Goal: Transaction & Acquisition: Book appointment/travel/reservation

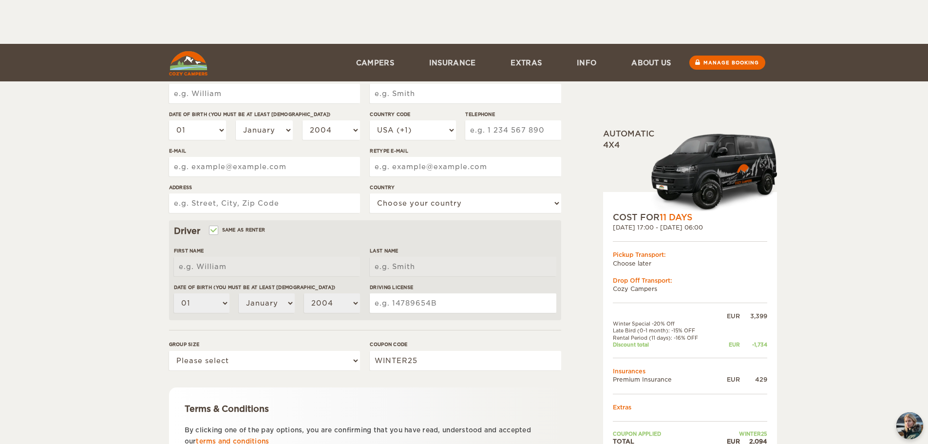
scroll to position [190, 0]
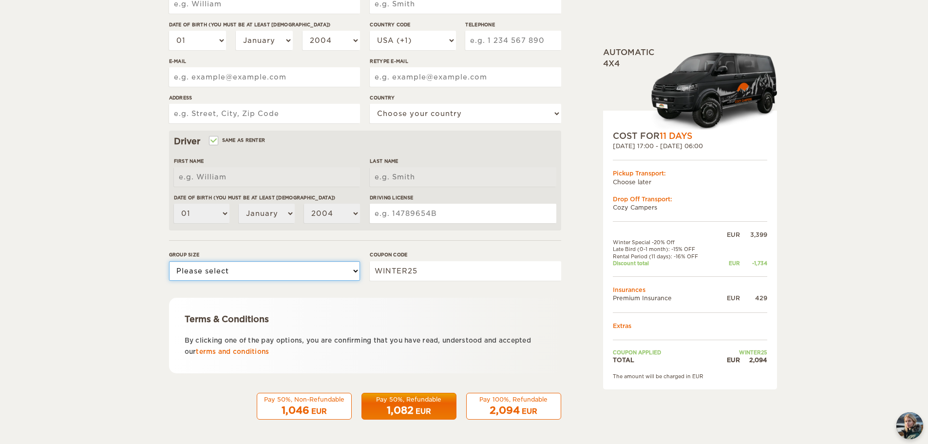
click at [326, 273] on select "Please select 1 2" at bounding box center [264, 270] width 191 height 19
select select "2"
click at [169, 261] on select "Please select 1 2" at bounding box center [264, 270] width 191 height 19
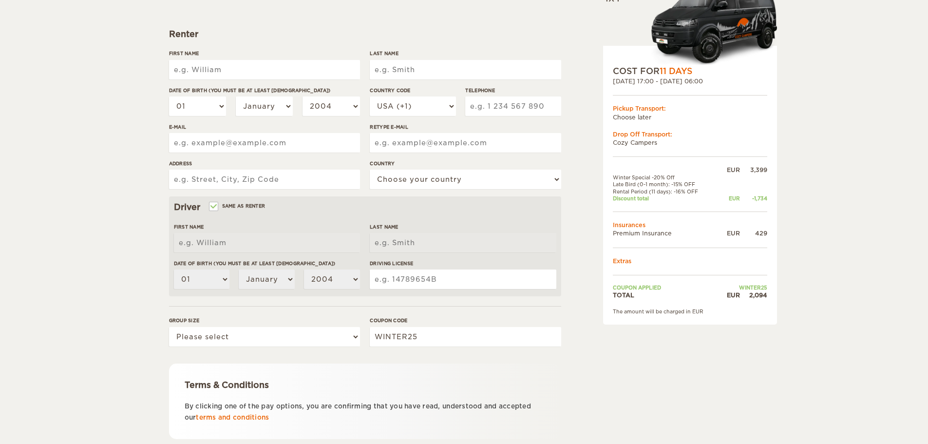
scroll to position [190, 0]
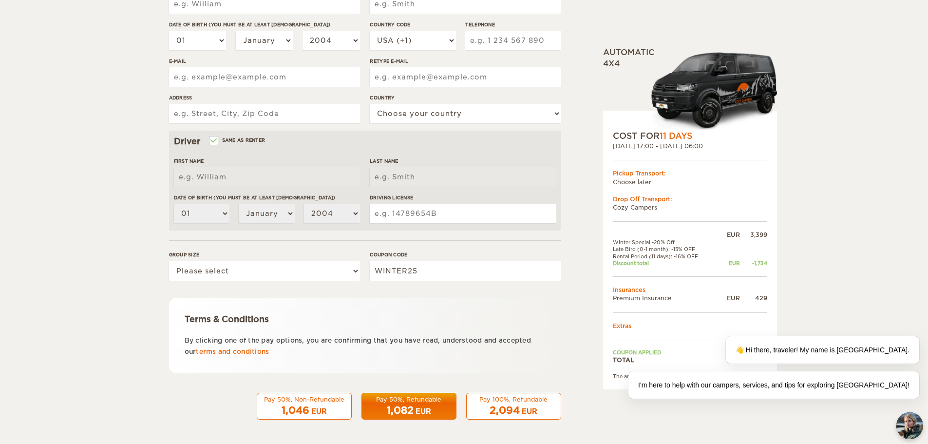
click at [427, 407] on div "EUR" at bounding box center [424, 411] width 16 height 10
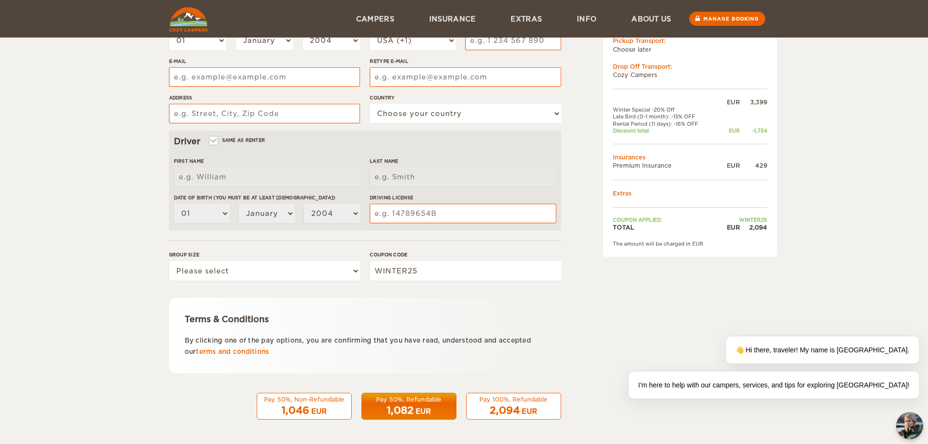
scroll to position [57, 0]
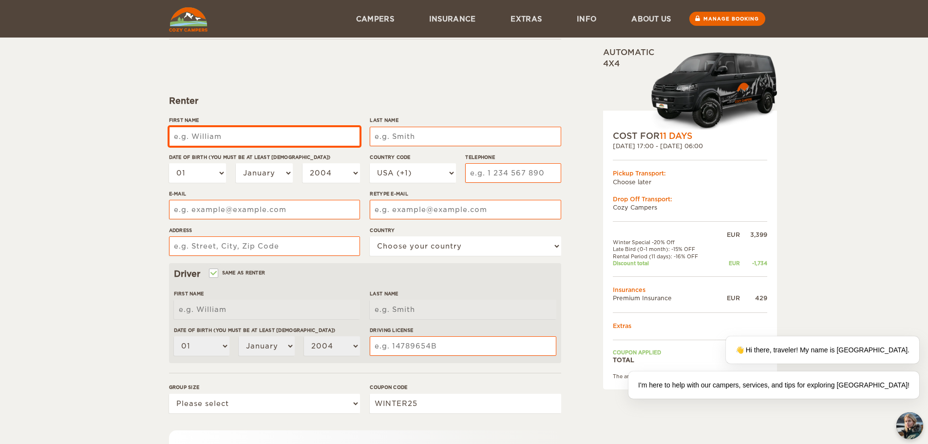
click at [217, 134] on input "First Name" at bounding box center [264, 136] width 191 height 19
type input "[PERSON_NAME]"
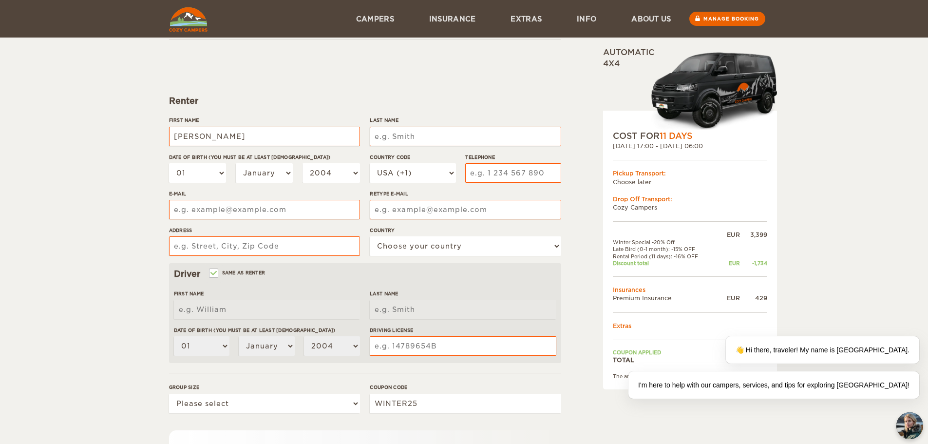
type input "Victor"
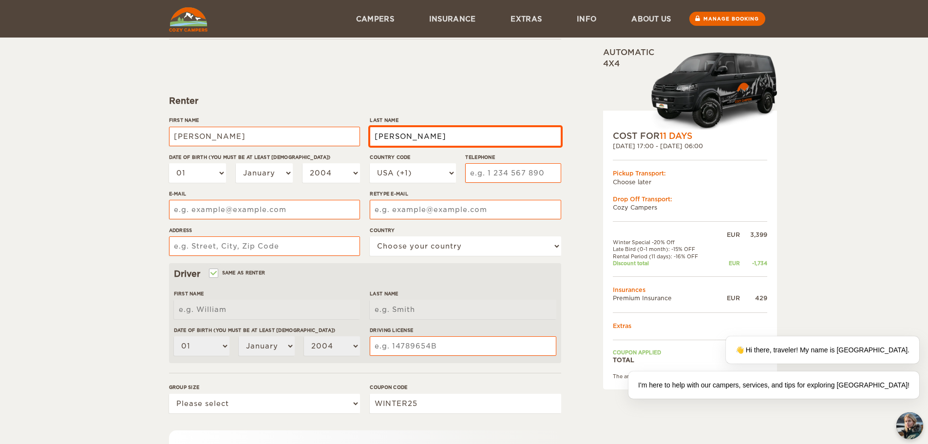
type input "10 Domaine du Vieux Chêne"
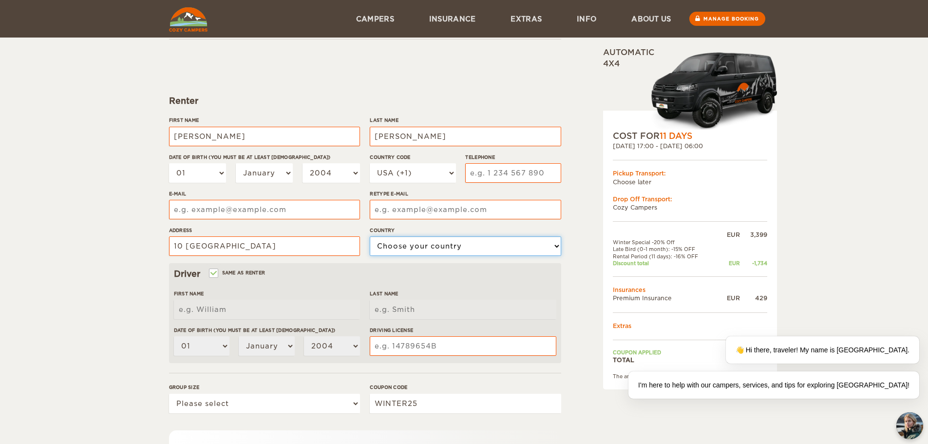
select select "71"
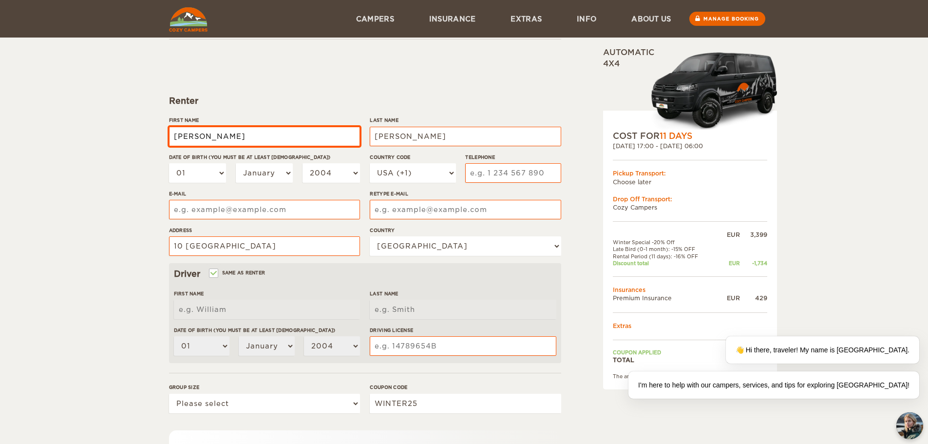
type input "[PERSON_NAME]"
type input "Victor"
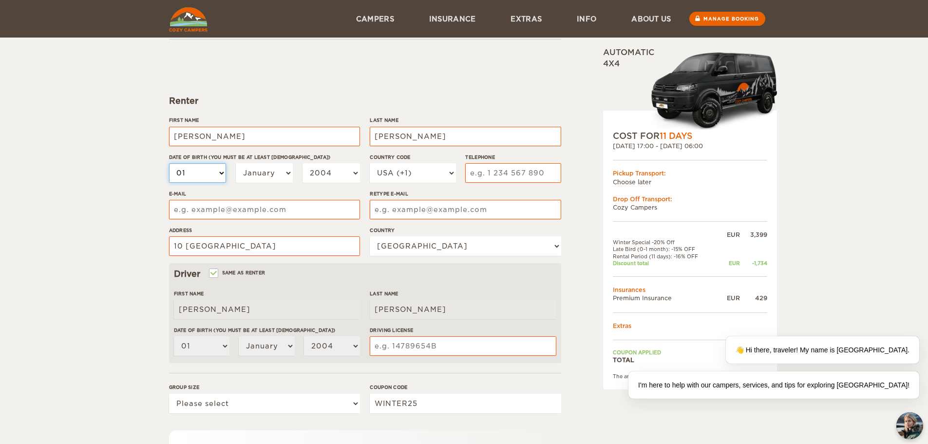
click at [199, 172] on select "01 02 03 04 05 06 07 08 09 10 11 12 13 14 15 16 17 18 19 20 21 22 23 24 25 26 2…" at bounding box center [197, 172] width 57 height 19
click at [169, 163] on select "01 02 03 04 05 06 07 08 09 10 11 12 13 14 15 16 17 18 19 20 21 22 23 24 25 26 2…" at bounding box center [197, 172] width 57 height 19
click at [263, 174] on select "January February March April May June July August September October November De…" at bounding box center [264, 172] width 57 height 19
select select "07"
click at [236, 163] on select "January February March April May June July August September October November De…" at bounding box center [264, 172] width 57 height 19
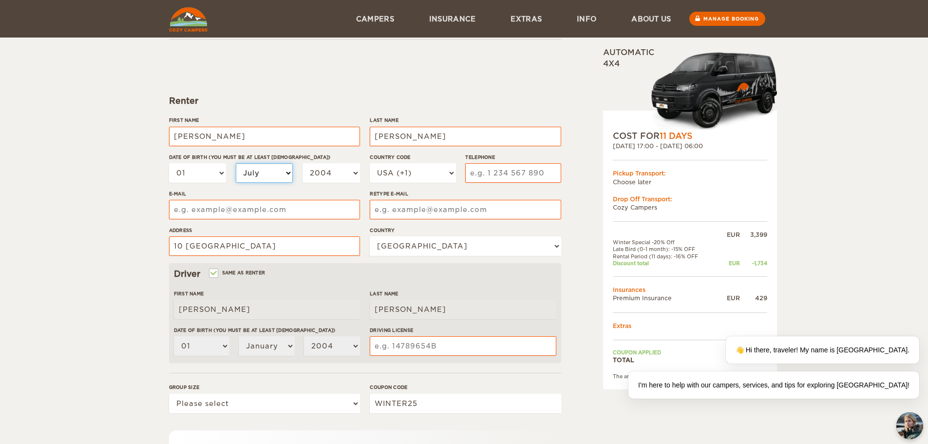
select select "07"
click at [318, 170] on select "2004 2003 2002 2001 2000 1999 1998 1997 1996 1995 1994 1993 1992 1991 1990 1989…" at bounding box center [331, 172] width 57 height 19
select select "2000"
click at [303, 163] on select "2004 2003 2002 2001 2000 1999 1998 1997 1996 1995 1994 1993 1992 1991 1990 1989…" at bounding box center [331, 172] width 57 height 19
select select "2000"
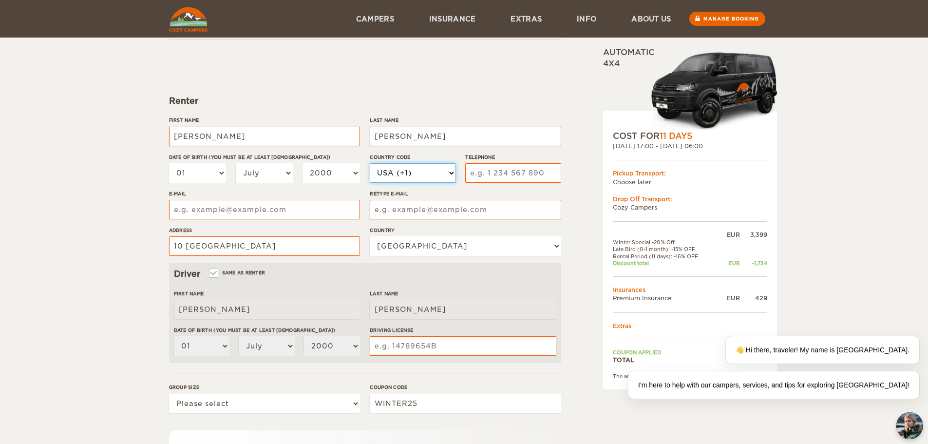
click at [424, 174] on select "USA (+1) UK (+44) Germany (+49) Algeria (+213) Andorra (+376) Angola (+244) Ang…" at bounding box center [413, 172] width 86 height 19
select select "33"
click at [370, 163] on select "USA (+1) UK (+44) Germany (+49) Algeria (+213) Andorra (+376) Angola (+244) Ang…" at bounding box center [413, 172] width 86 height 19
click at [493, 173] on input "Telephone" at bounding box center [513, 172] width 96 height 19
type input "644282066"
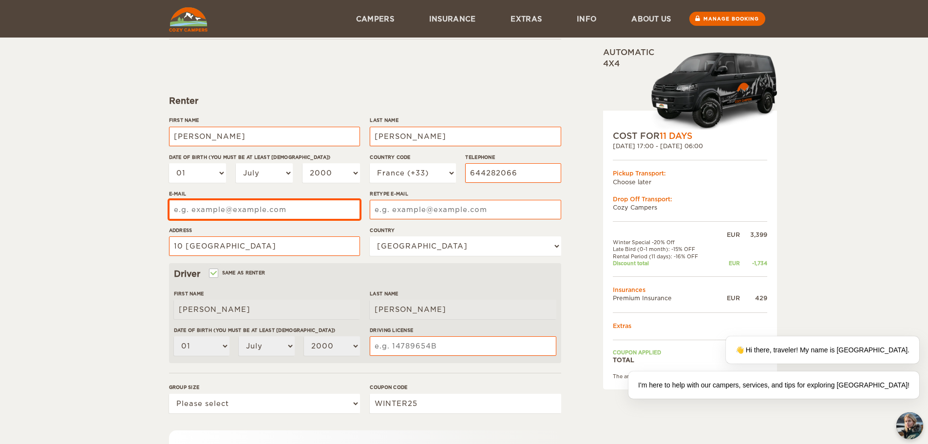
click at [222, 208] on input "E-mail" at bounding box center [264, 209] width 191 height 19
type input "[PERSON_NAME][EMAIL_ADDRESS][DOMAIN_NAME]"
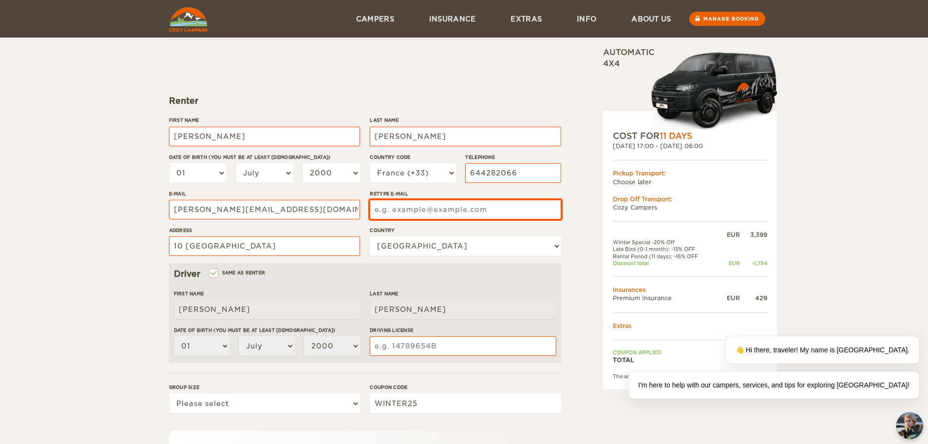
type input "[PERSON_NAME][EMAIL_ADDRESS][DOMAIN_NAME]"
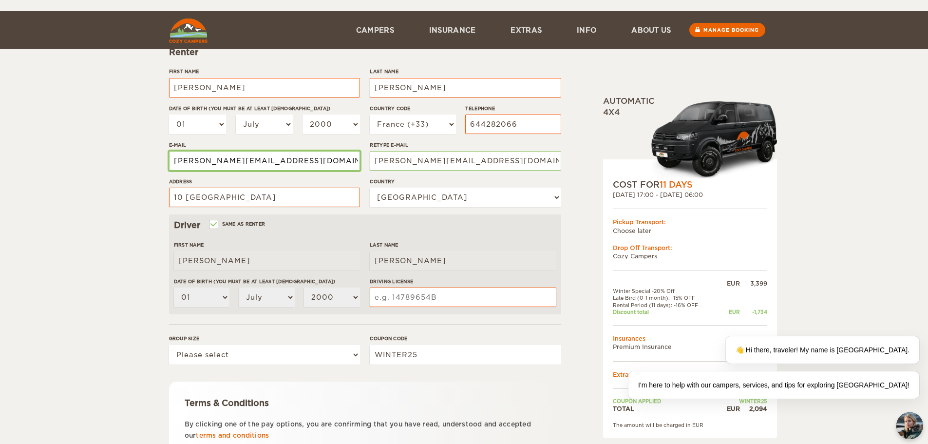
scroll to position [154, 0]
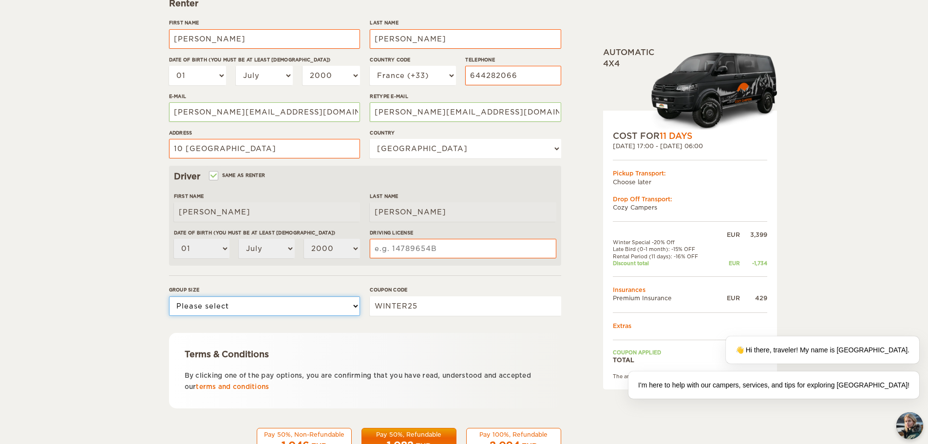
click at [193, 301] on select "Please select 1 2" at bounding box center [264, 305] width 191 height 19
select select "2"
click at [169, 296] on select "Please select 1 2" at bounding box center [264, 305] width 191 height 19
click at [211, 176] on input "Same as renter" at bounding box center [213, 176] width 6 height 6
checkbox input "false"
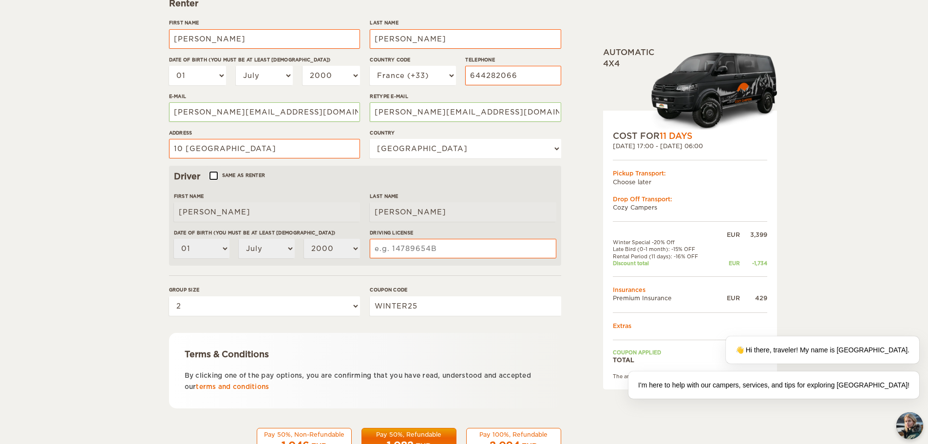
select select
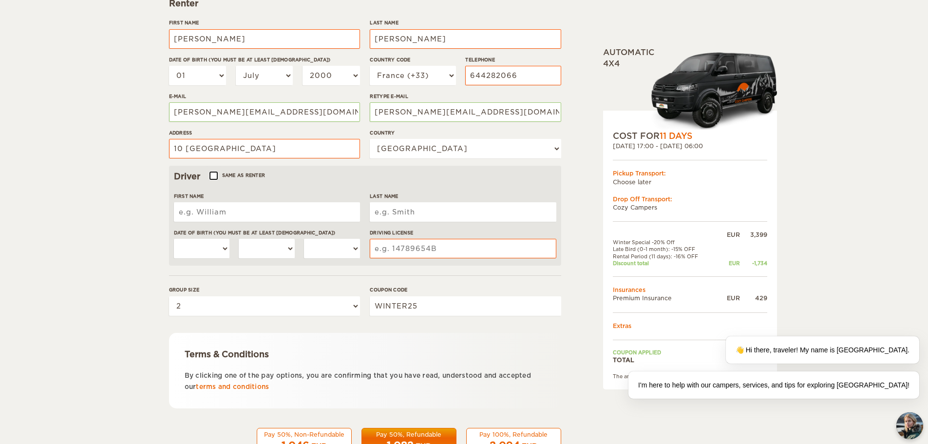
click at [211, 176] on input "Same as renter" at bounding box center [213, 176] width 6 height 6
checkbox input "true"
type input "[PERSON_NAME]"
select select "01"
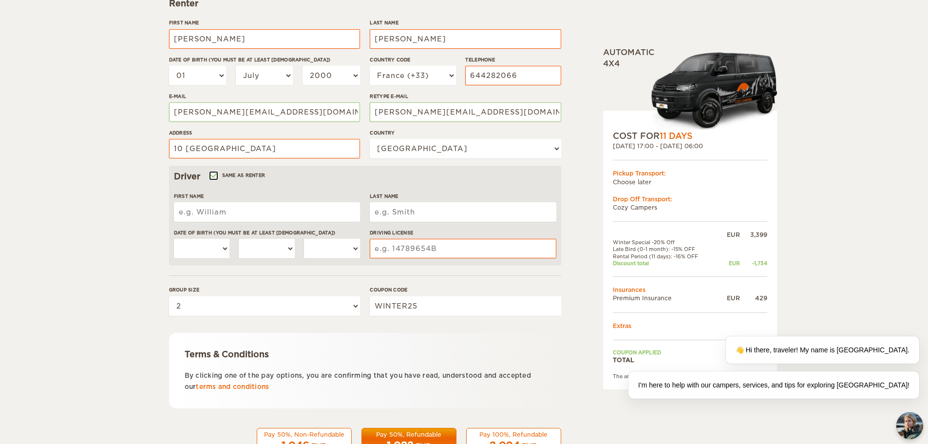
select select "07"
select select "2000"
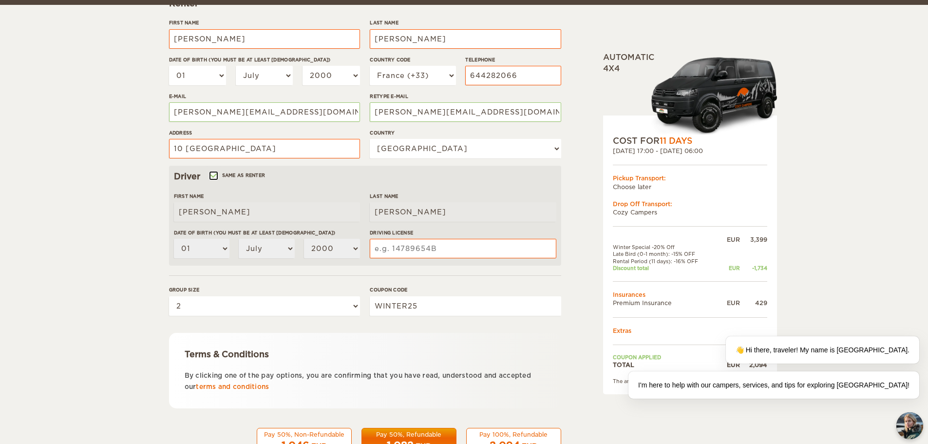
scroll to position [190, 0]
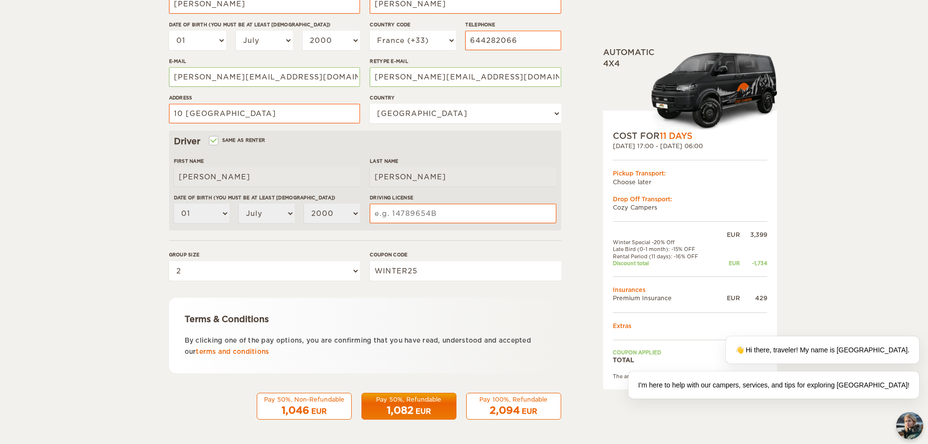
click at [499, 413] on span "2,094" at bounding box center [505, 410] width 30 height 12
click at [409, 214] on input "Driving License" at bounding box center [463, 213] width 186 height 19
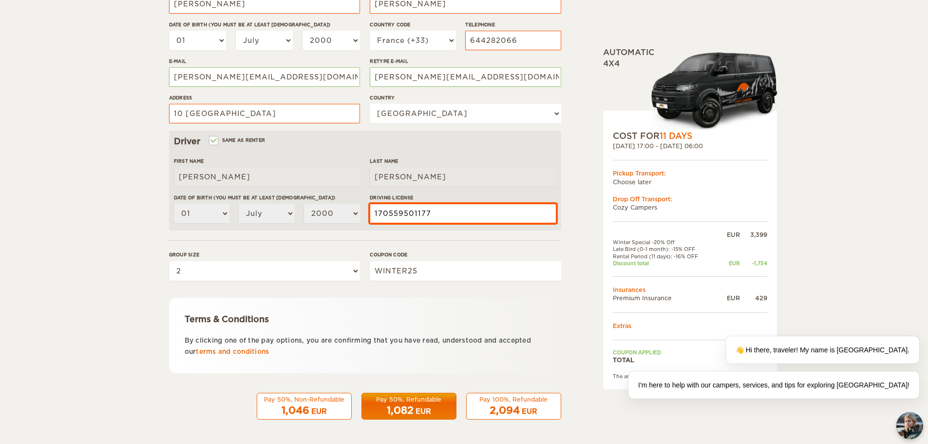
type input "170559501177"
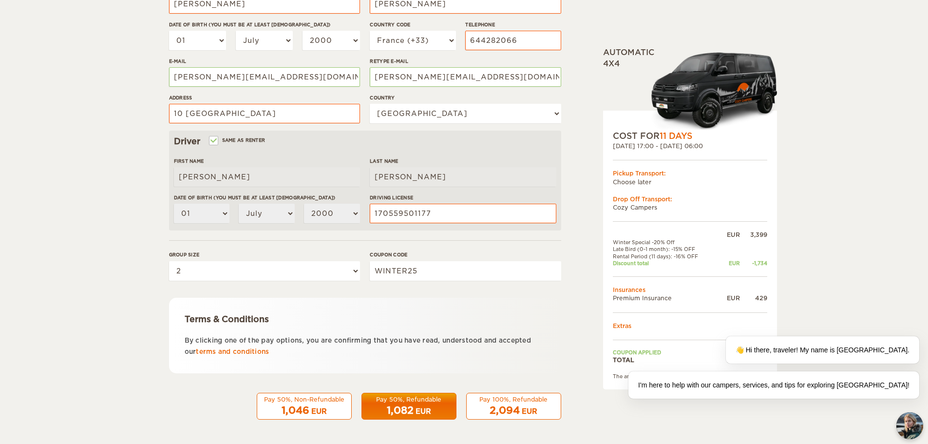
click at [485, 407] on div "2,094 EUR" at bounding box center [514, 410] width 82 height 14
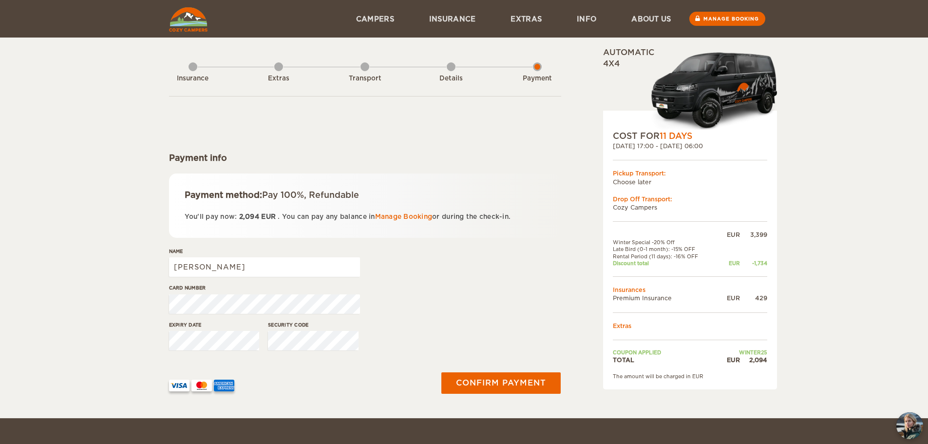
click at [454, 67] on div "Details" at bounding box center [451, 76] width 9 height 39
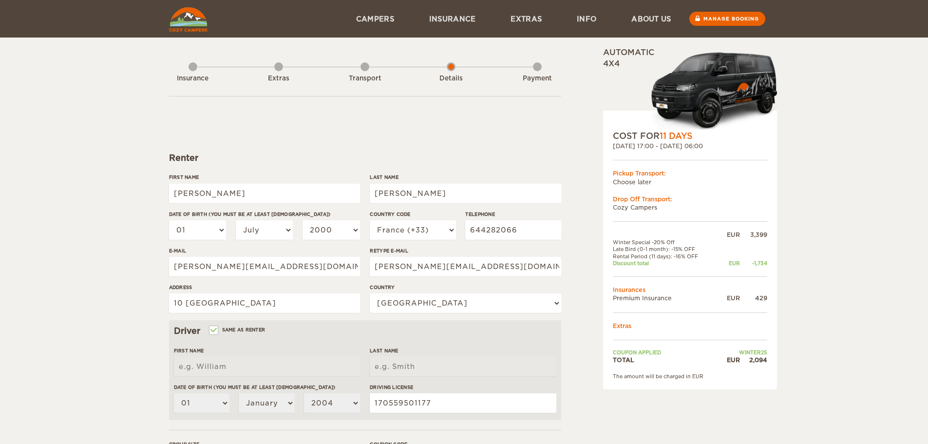
select select "07"
select select "2000"
select select "33"
select select "71"
select select "2"
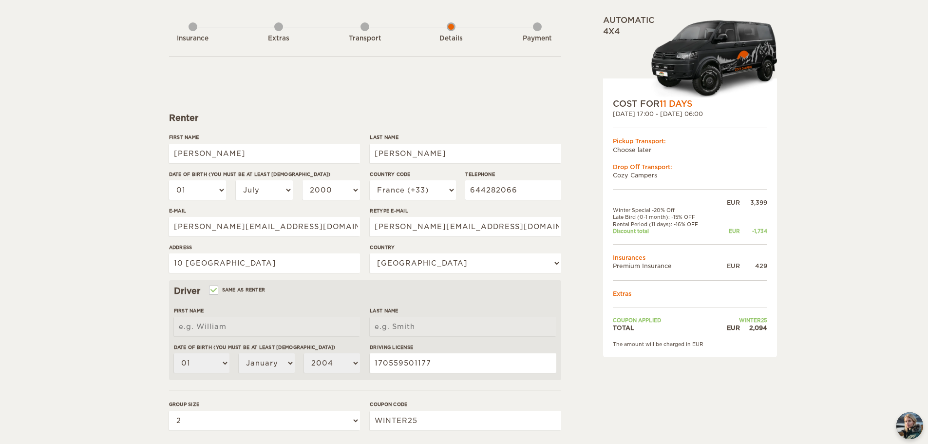
scroll to position [190, 0]
